Goal: Information Seeking & Learning: Learn about a topic

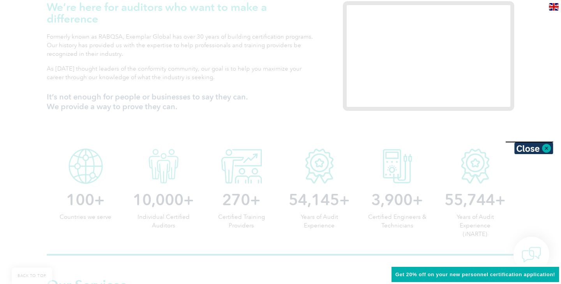
scroll to position [275, 0]
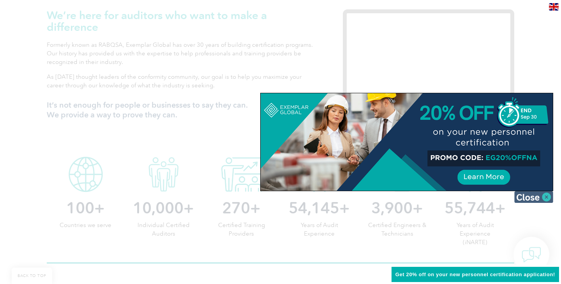
click at [529, 201] on img at bounding box center [533, 197] width 39 height 12
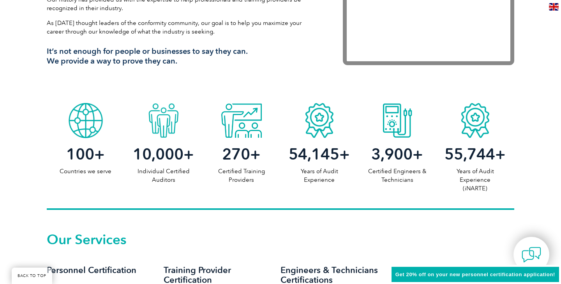
scroll to position [0, 0]
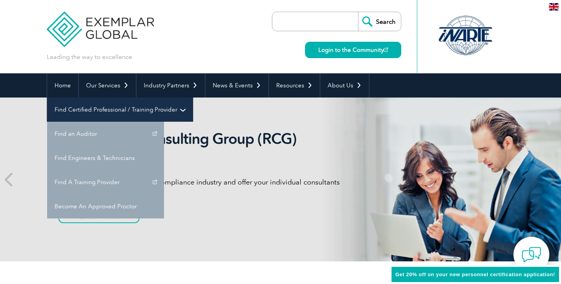
click at [193, 97] on link "Find Certified Professional / Training Provider" at bounding box center [120, 109] width 146 height 24
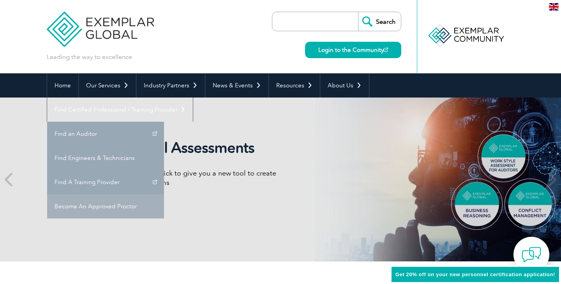
click at [164, 194] on link "Become An Approved Proctor" at bounding box center [105, 206] width 117 height 24
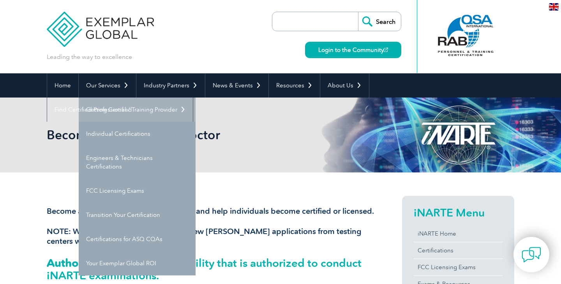
click at [120, 111] on link "Getting Certified" at bounding box center [137, 109] width 117 height 24
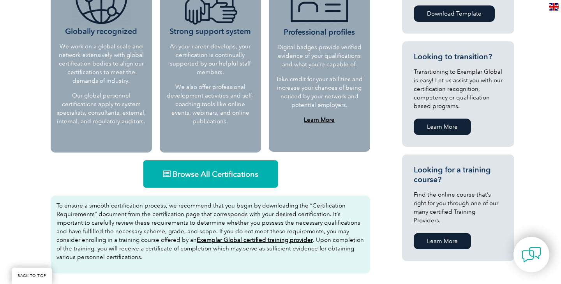
scroll to position [385, 0]
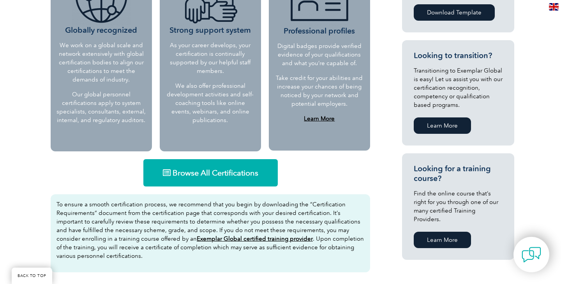
click at [221, 169] on span "Browse All Certifications" at bounding box center [216, 173] width 86 height 8
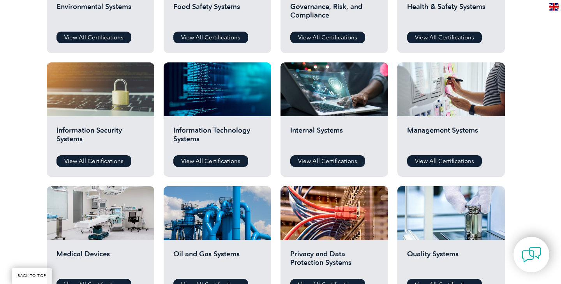
scroll to position [357, 0]
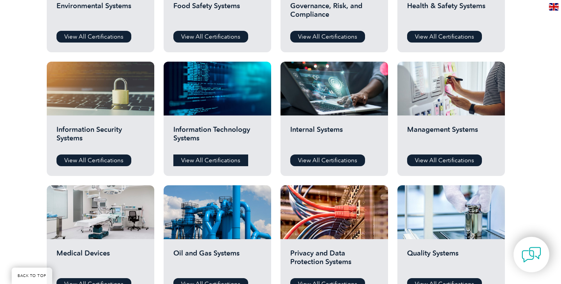
click at [221, 159] on link "View All Certifications" at bounding box center [210, 160] width 75 height 12
click at [83, 158] on link "View All Certifications" at bounding box center [93, 160] width 75 height 12
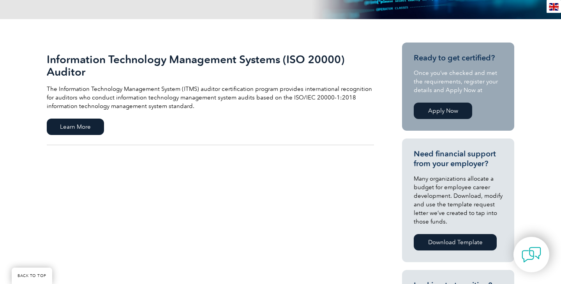
scroll to position [157, 0]
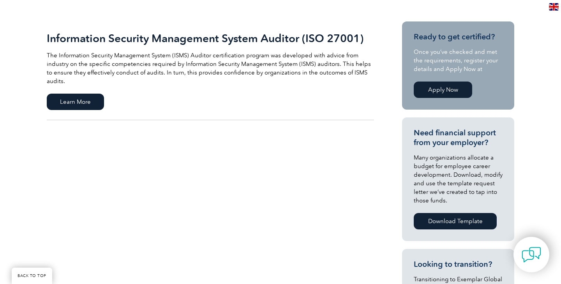
scroll to position [182, 0]
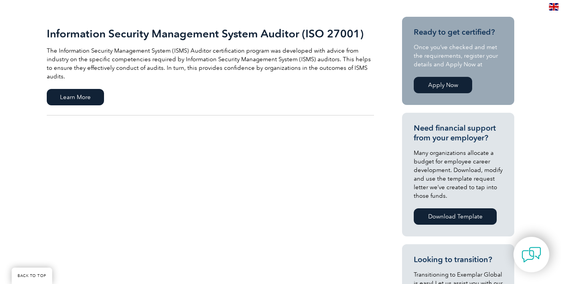
click at [441, 88] on link "Apply Now" at bounding box center [443, 85] width 58 height 16
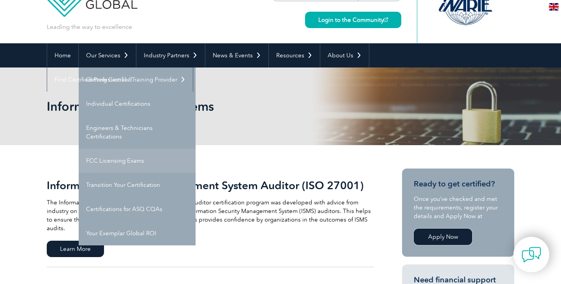
scroll to position [0, 0]
